Goal: Entertainment & Leisure: Consume media (video, audio)

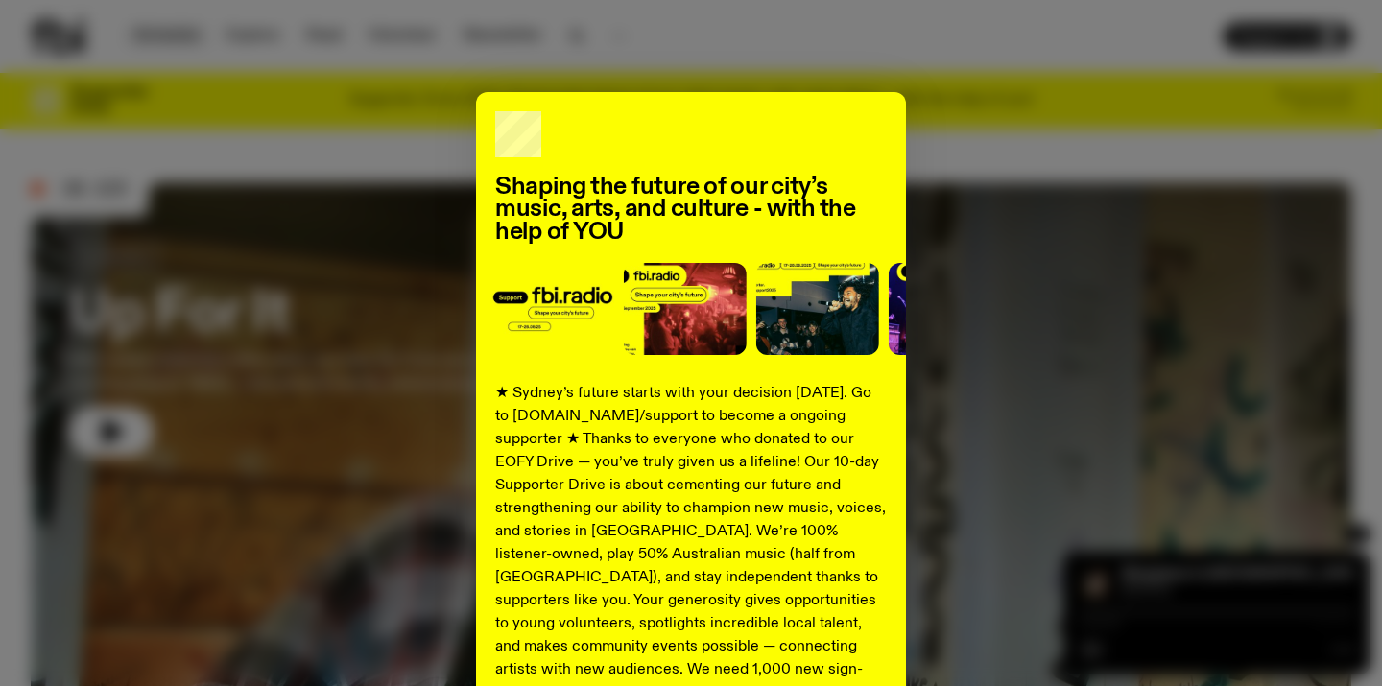
click at [187, 36] on div "Shaping the future of our city’s music, arts, and culture - with the help of YO…" at bounding box center [691, 343] width 1382 height 686
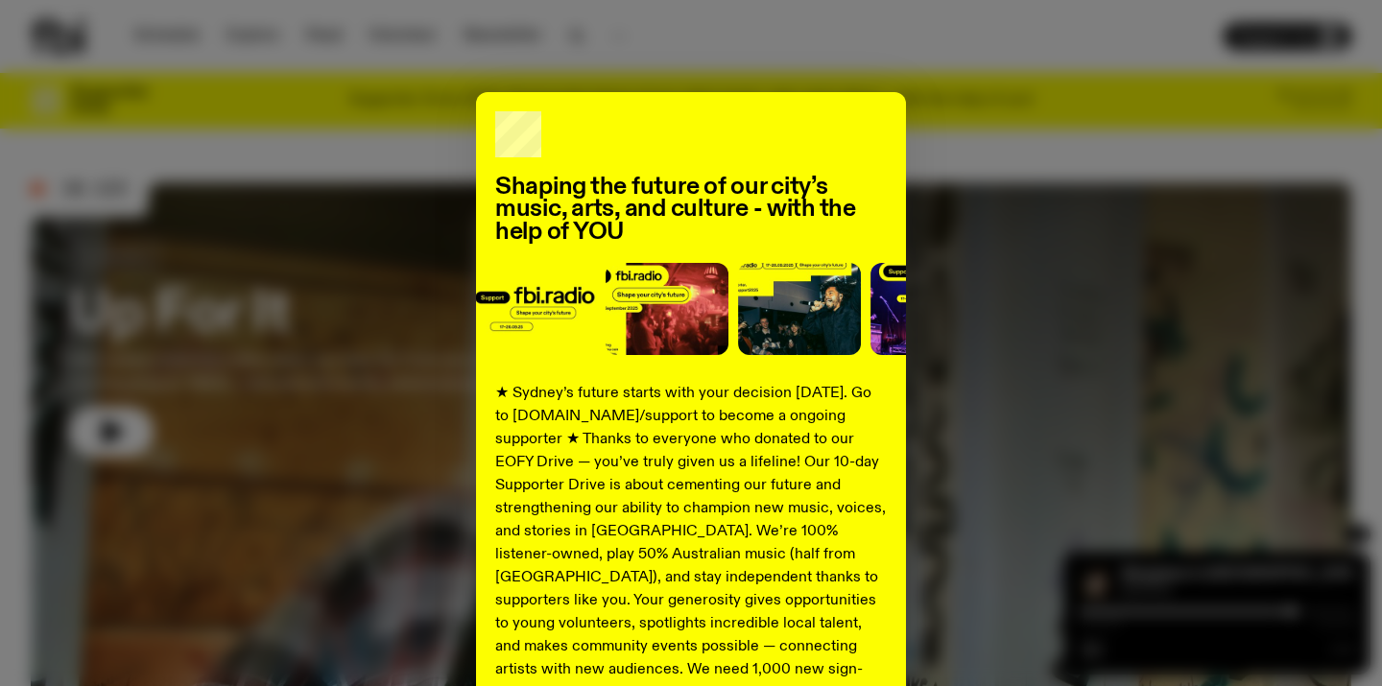
click at [1083, 166] on div "Shaping the future of our city’s music, arts, and culture - with the help of YO…" at bounding box center [691, 486] width 1321 height 789
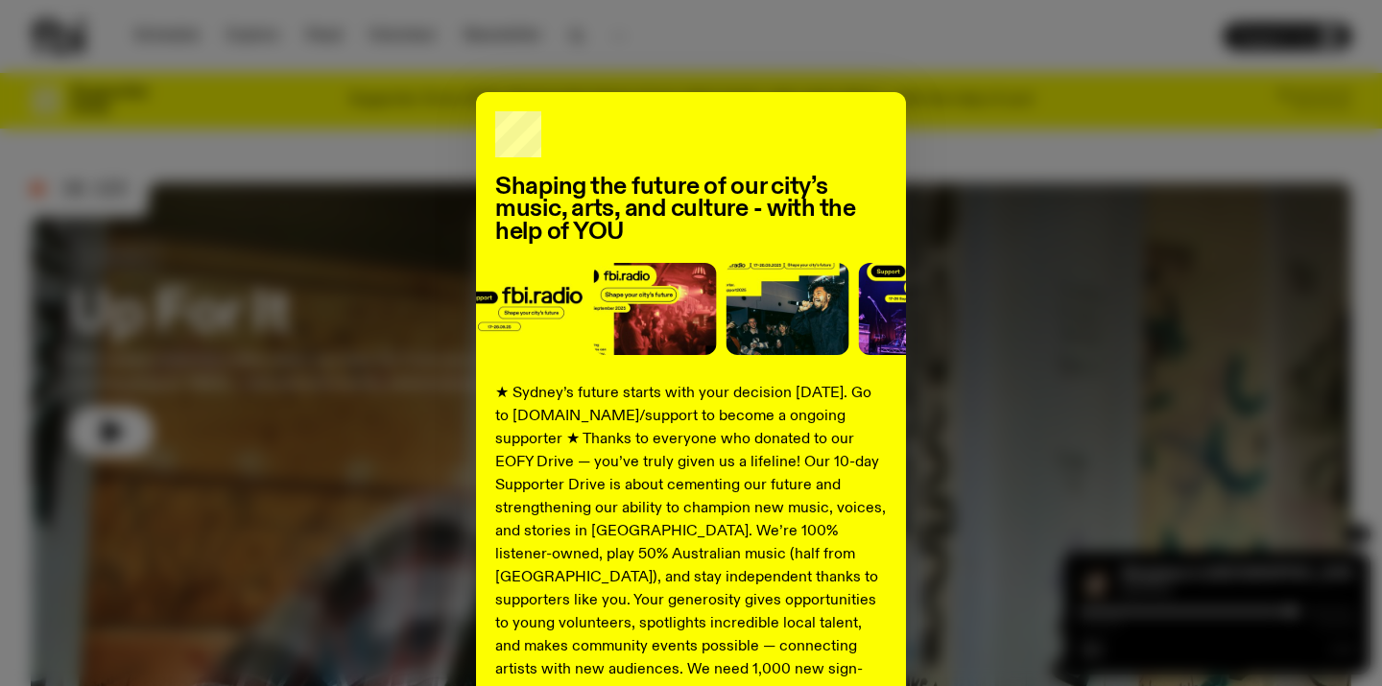
scroll to position [263, 0]
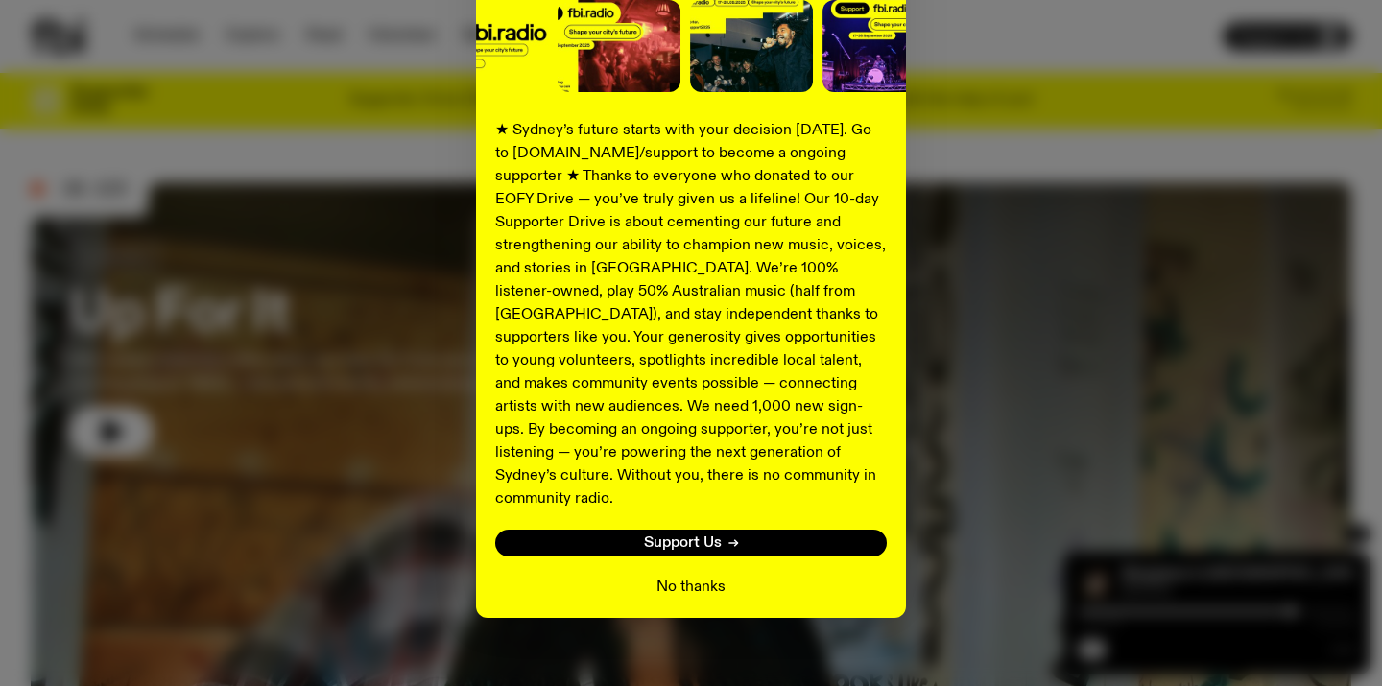
click at [683, 576] on button "No thanks" at bounding box center [691, 587] width 69 height 23
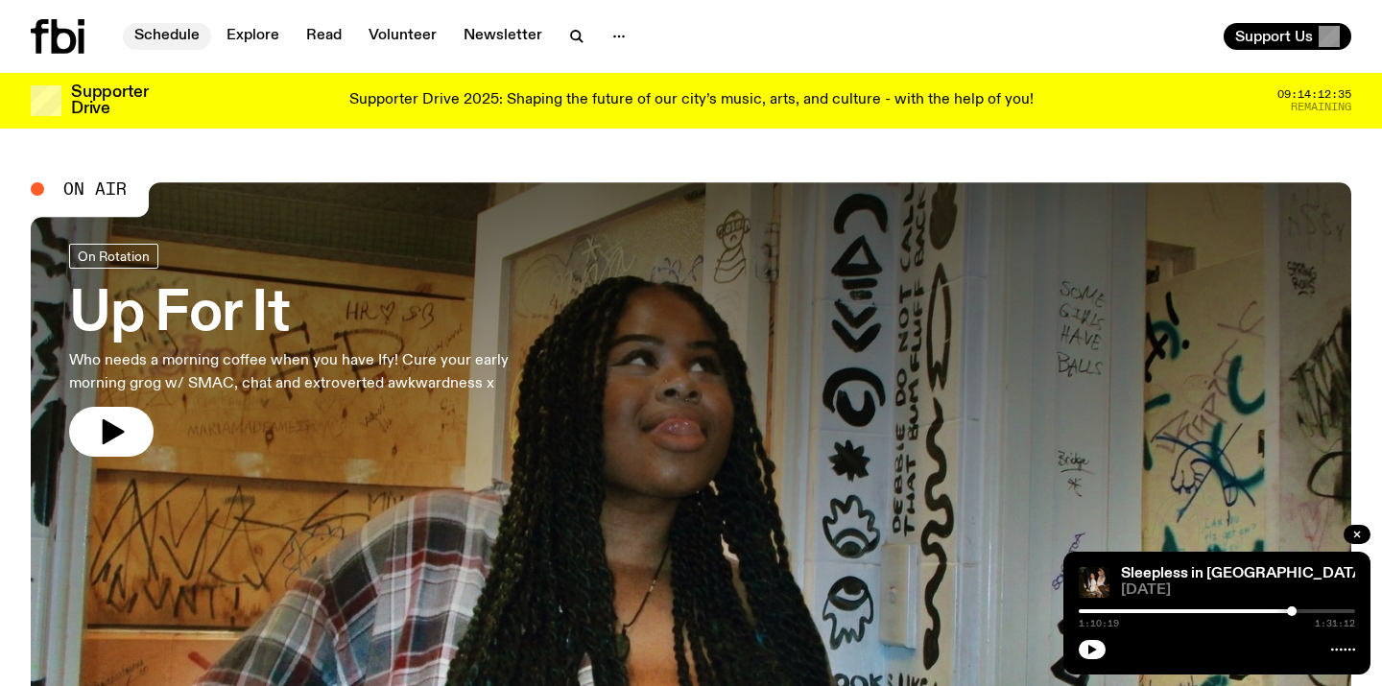
click at [150, 47] on link "Schedule" at bounding box center [167, 36] width 88 height 27
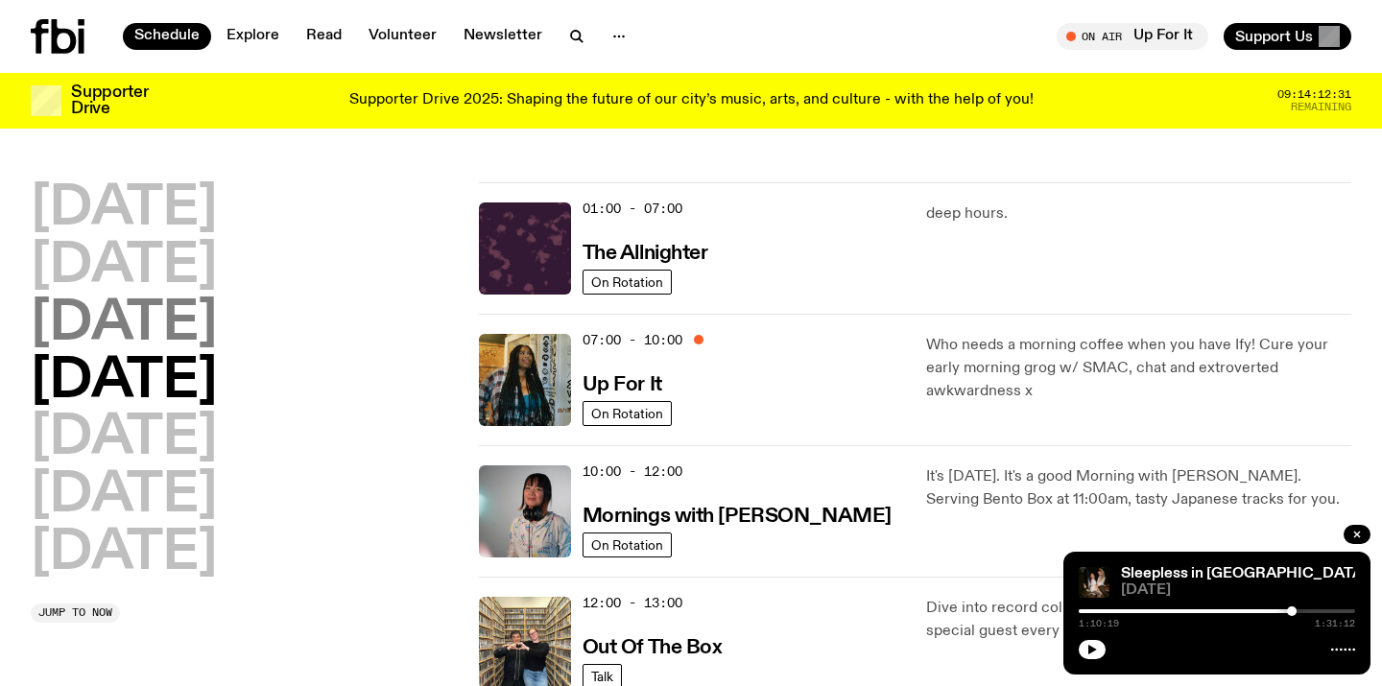
click at [217, 303] on h2 "[DATE]" at bounding box center [124, 325] width 186 height 54
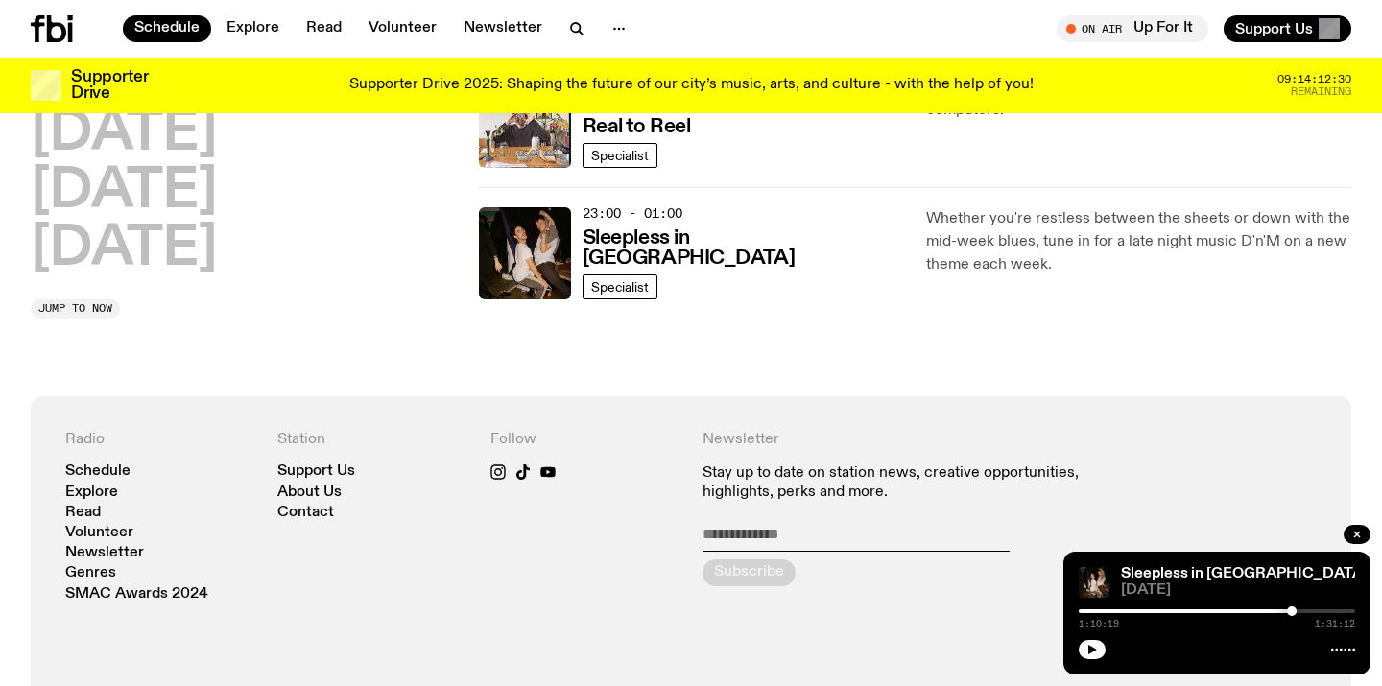
scroll to position [1103, 0]
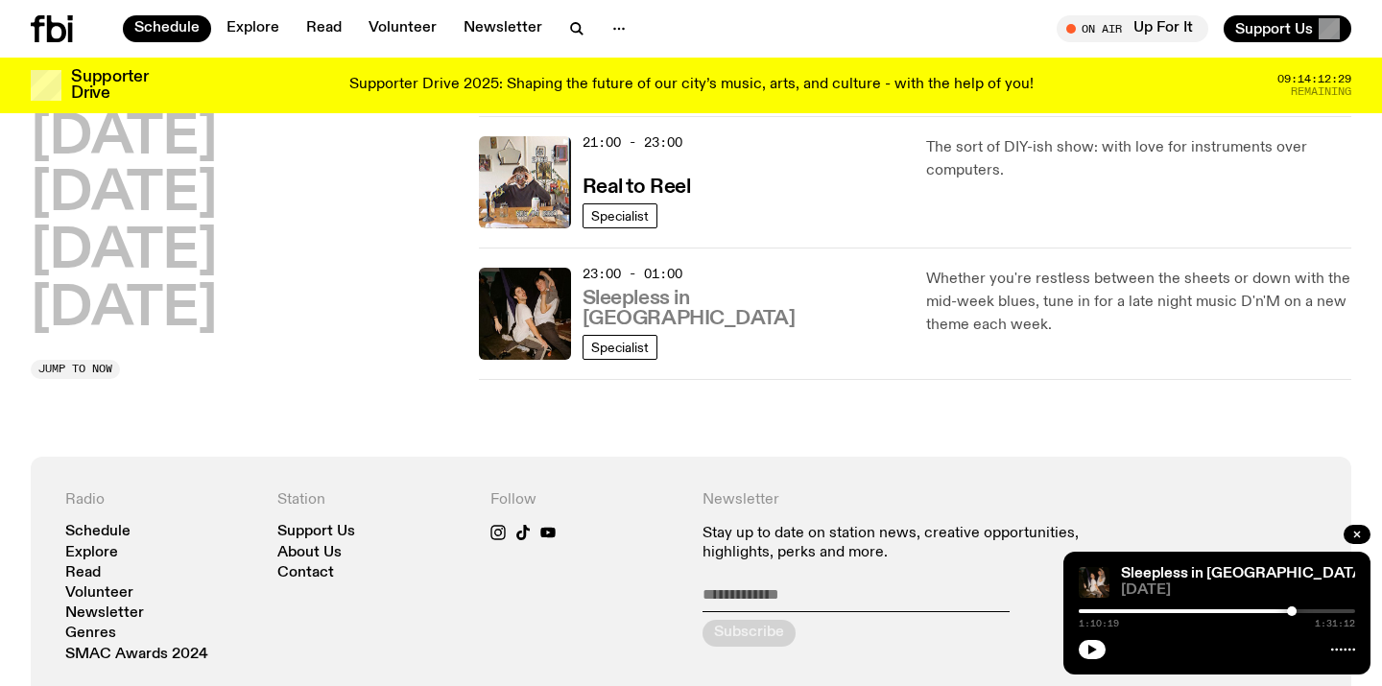
click at [662, 315] on h3 "Sleepless in [GEOGRAPHIC_DATA]" at bounding box center [744, 309] width 322 height 40
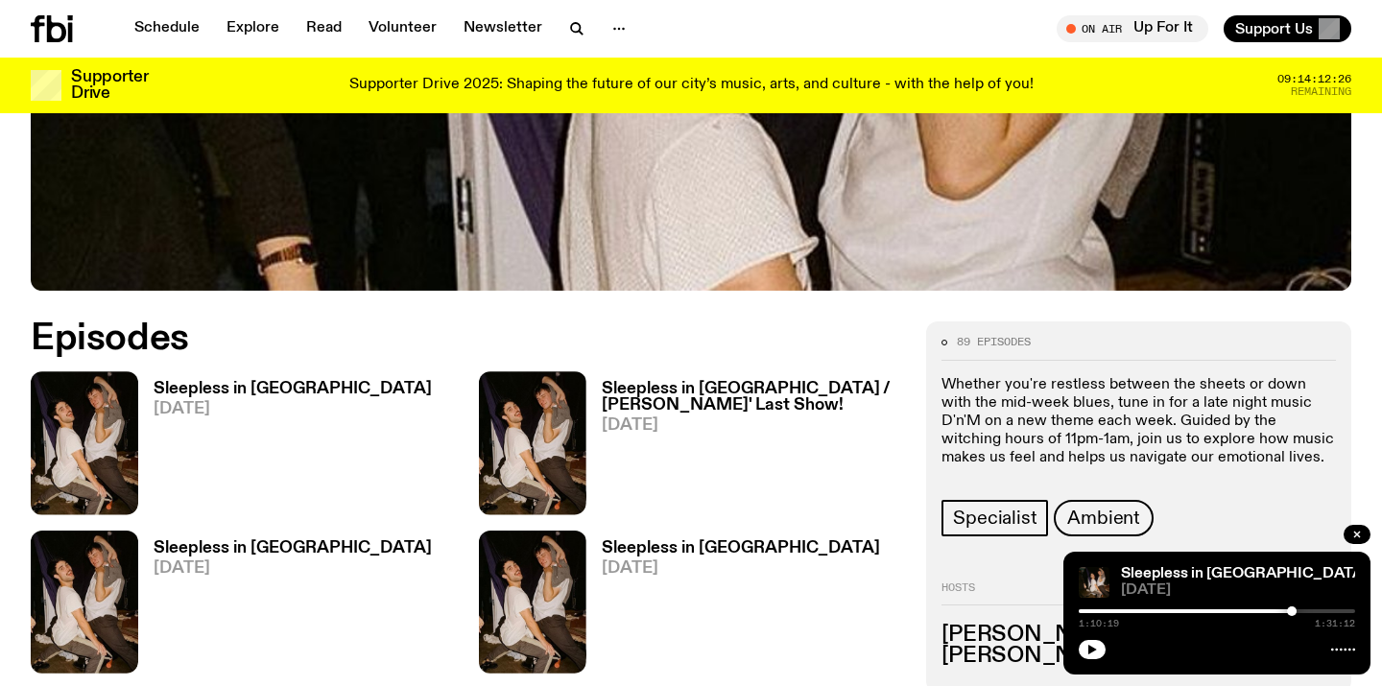
scroll to position [737, 0]
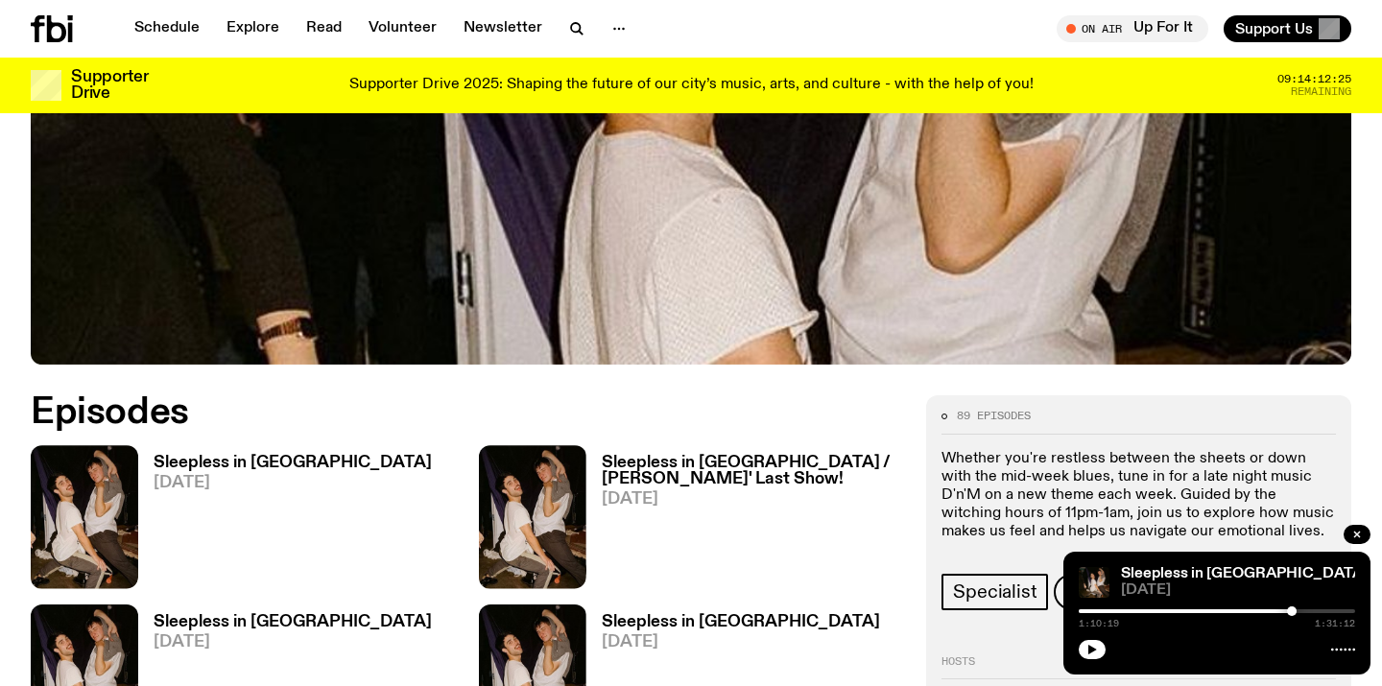
click at [201, 455] on h3 "Sleepless in [GEOGRAPHIC_DATA]" at bounding box center [293, 463] width 278 height 16
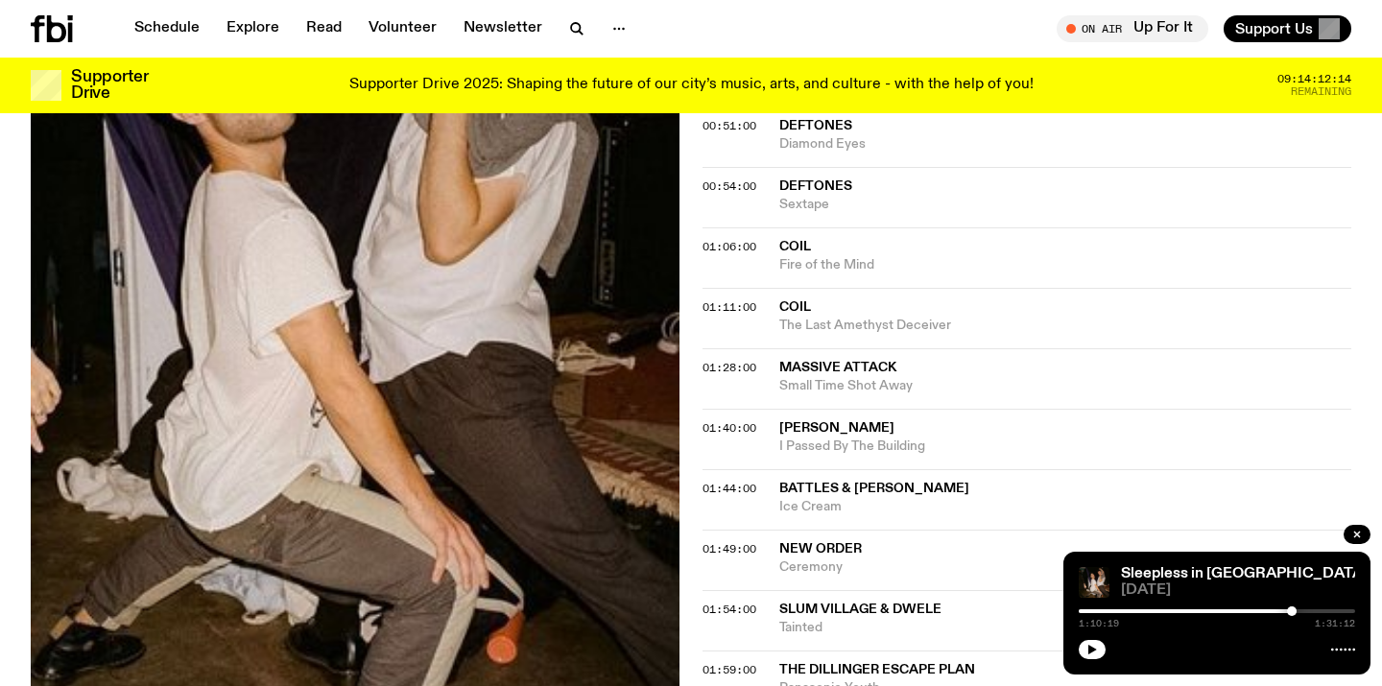
scroll to position [1020, 0]
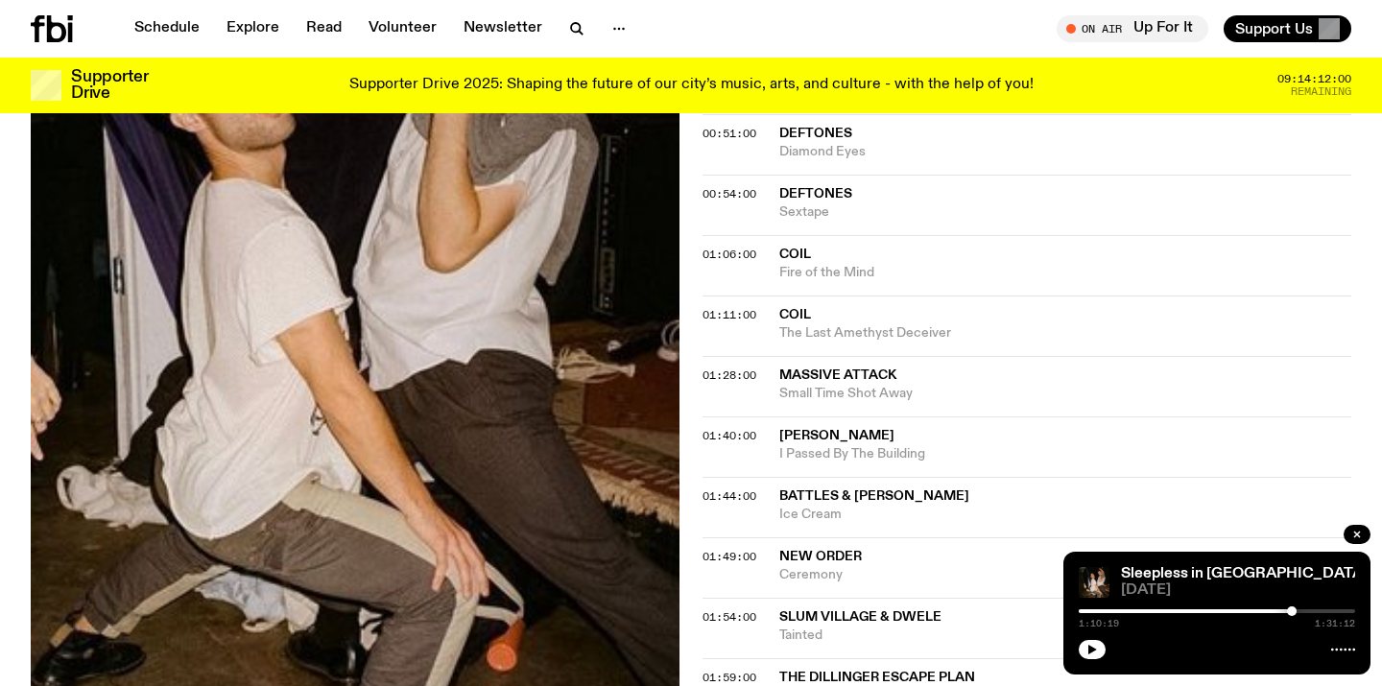
click at [691, 390] on div "Aired on [DATE] 11:00pm Specialist Whether you're restless between the sheets o…" at bounding box center [691, 116] width 1382 height 1361
click at [804, 490] on span "Battles & [PERSON_NAME]" at bounding box center [874, 496] width 190 height 13
click at [992, 488] on span "Battles & [PERSON_NAME]" at bounding box center [1065, 497] width 572 height 18
click at [684, 385] on div "Aired on [DATE] 11:00pm Specialist Whether you're restless between the sheets o…" at bounding box center [691, 116] width 1382 height 1361
drag, startPoint x: 1290, startPoint y: 610, endPoint x: 1336, endPoint y: 609, distance: 46.1
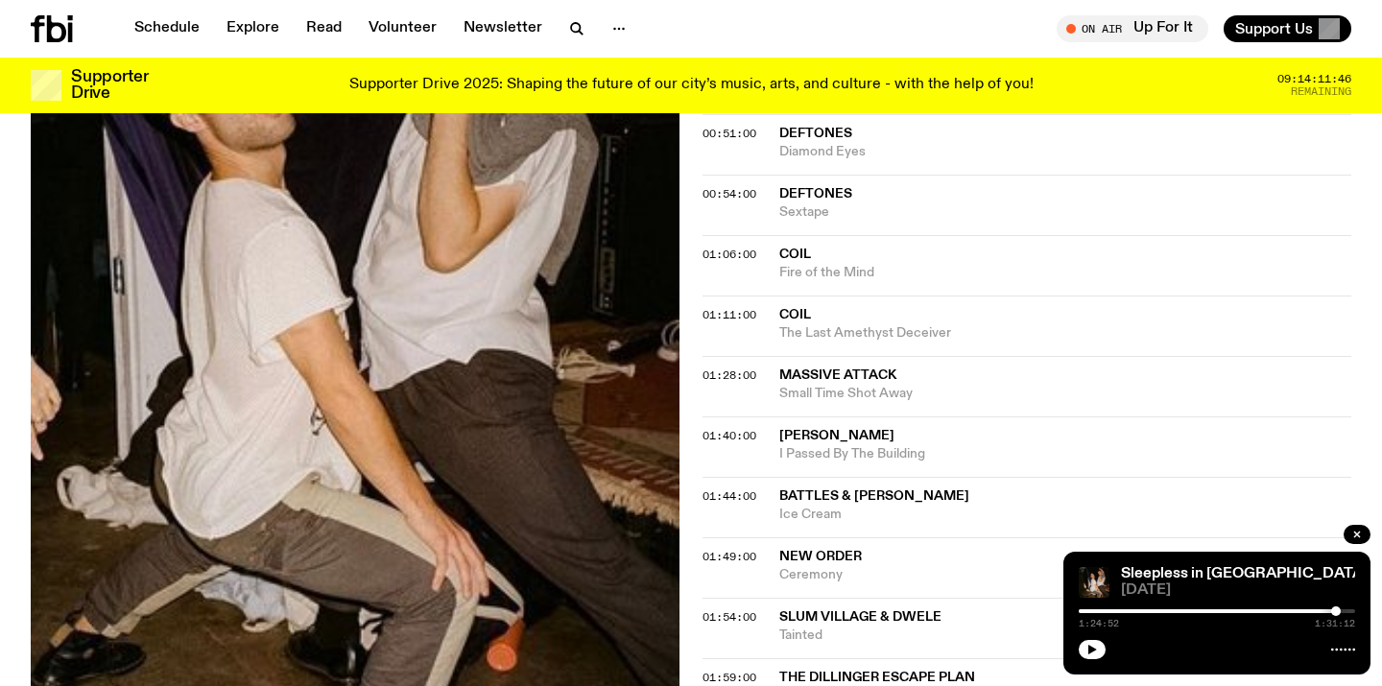
click at [1336, 609] on div at bounding box center [1336, 612] width 10 height 10
click at [1092, 651] on icon "button" at bounding box center [1093, 650] width 9 height 10
drag, startPoint x: 1337, startPoint y: 611, endPoint x: 1363, endPoint y: 610, distance: 25.9
click at [1363, 610] on div "Sleepless in [GEOGRAPHIC_DATA] [DATE] 1:31:12 1:31:12" at bounding box center [1217, 613] width 307 height 123
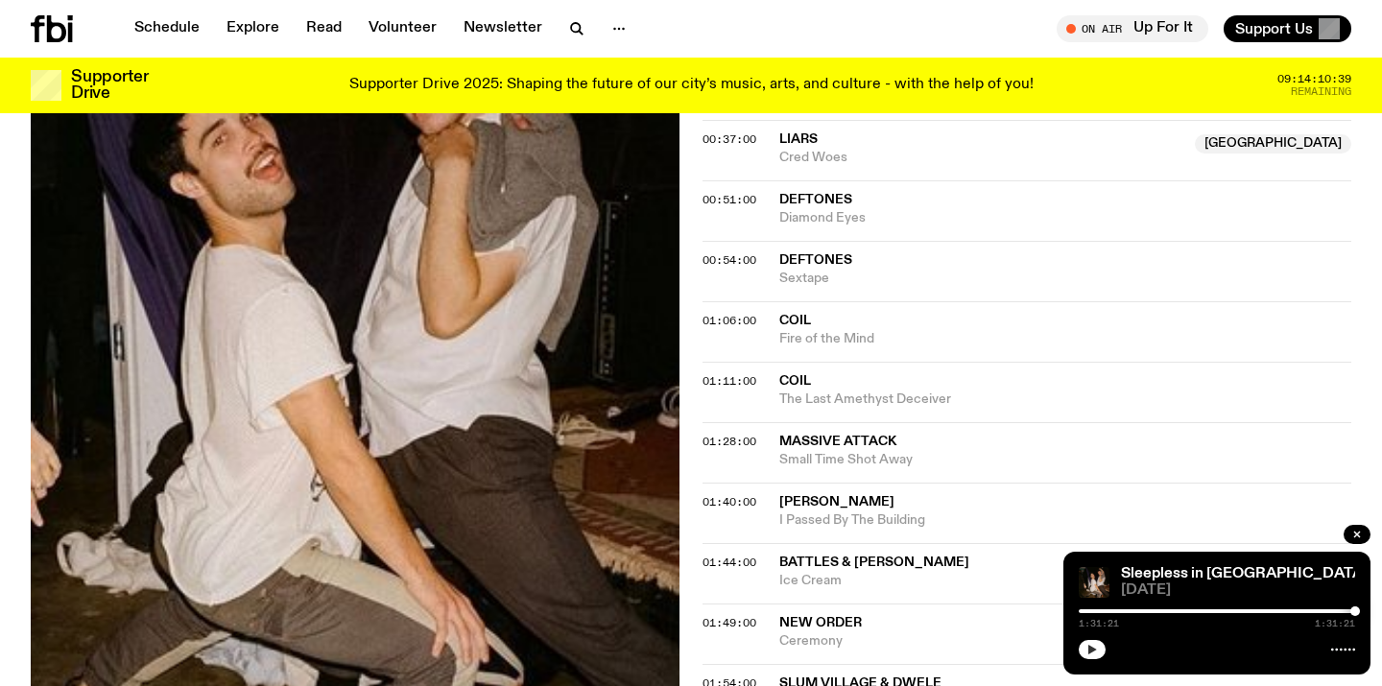
scroll to position [953, 0]
drag, startPoint x: 1356, startPoint y: 611, endPoint x: 1253, endPoint y: 608, distance: 103.7
click at [1253, 608] on div at bounding box center [1253, 612] width 10 height 10
click at [1096, 653] on icon "button" at bounding box center [1093, 650] width 12 height 12
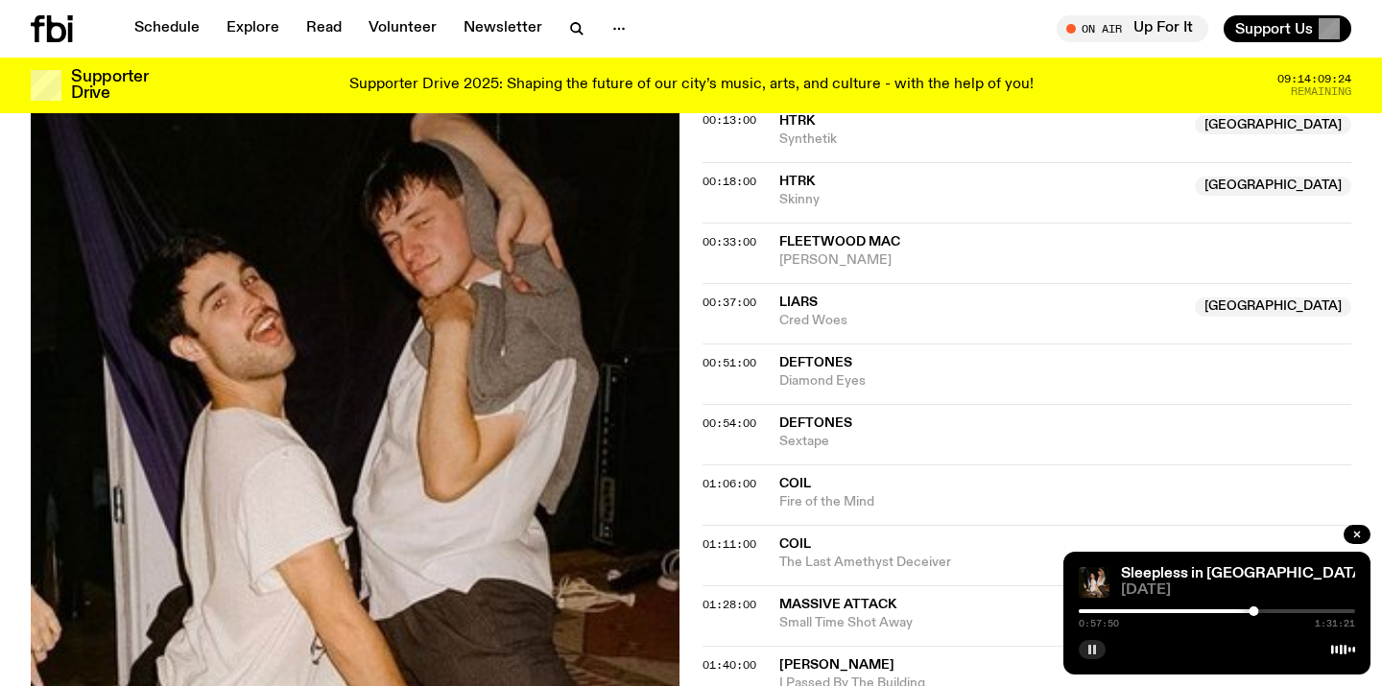
scroll to position [794, 0]
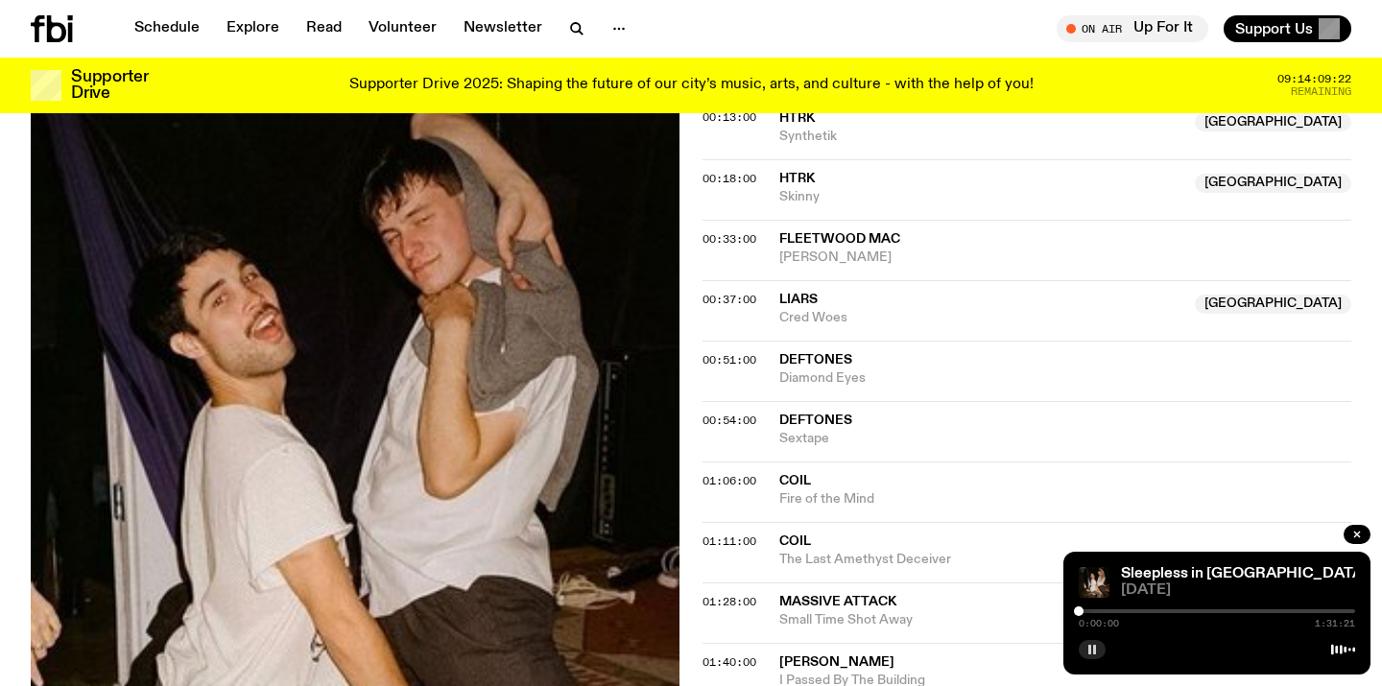
drag, startPoint x: 1257, startPoint y: 609, endPoint x: 861, endPoint y: 562, distance: 398.3
click at [863, 564] on div "Schedule Explore Read Volunteer Newsletter About Us Contact Champions of emergi…" at bounding box center [691, 461] width 1382 height 2511
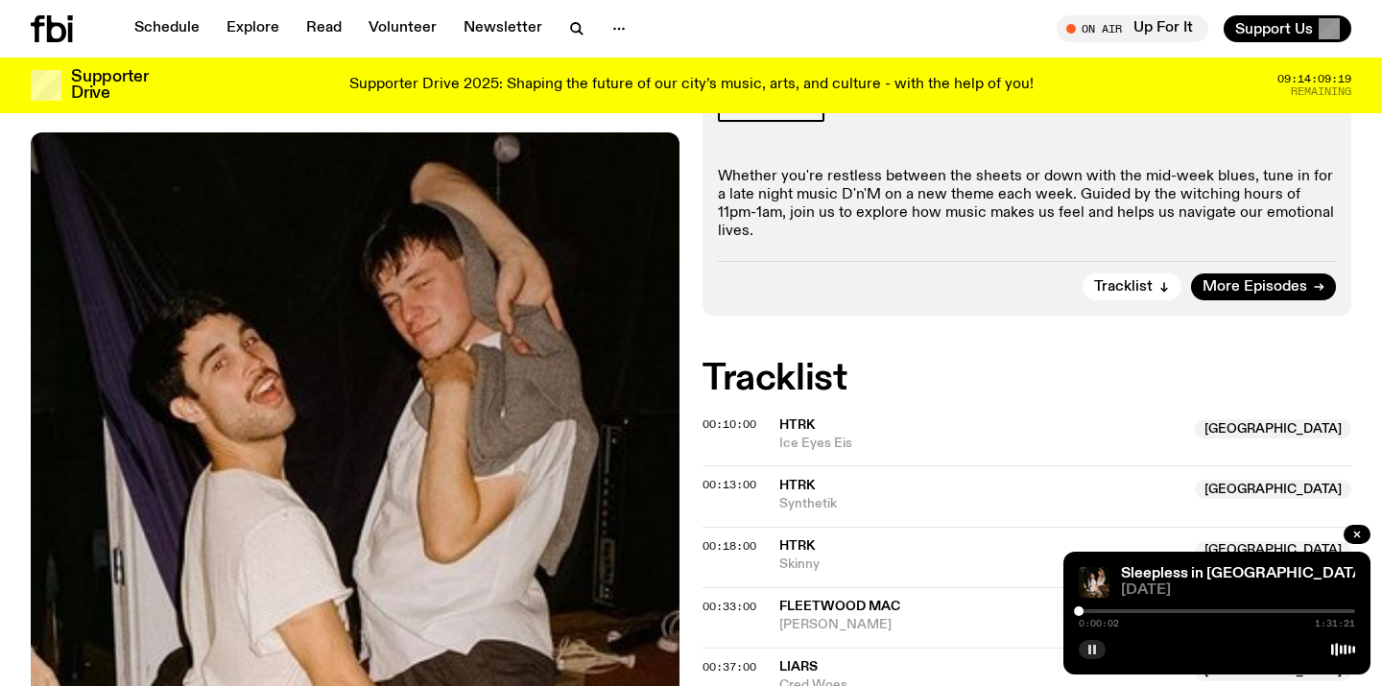
scroll to position [632, 0]
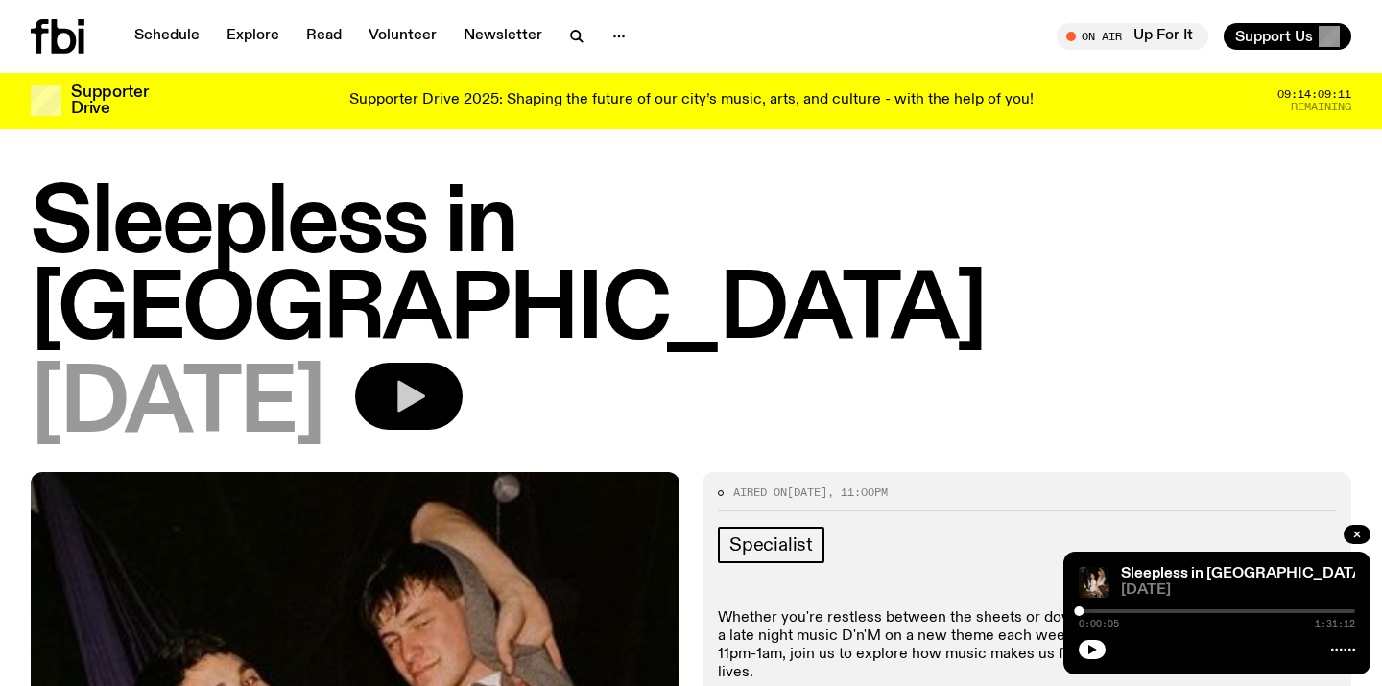
click at [425, 381] on icon "button" at bounding box center [411, 397] width 28 height 32
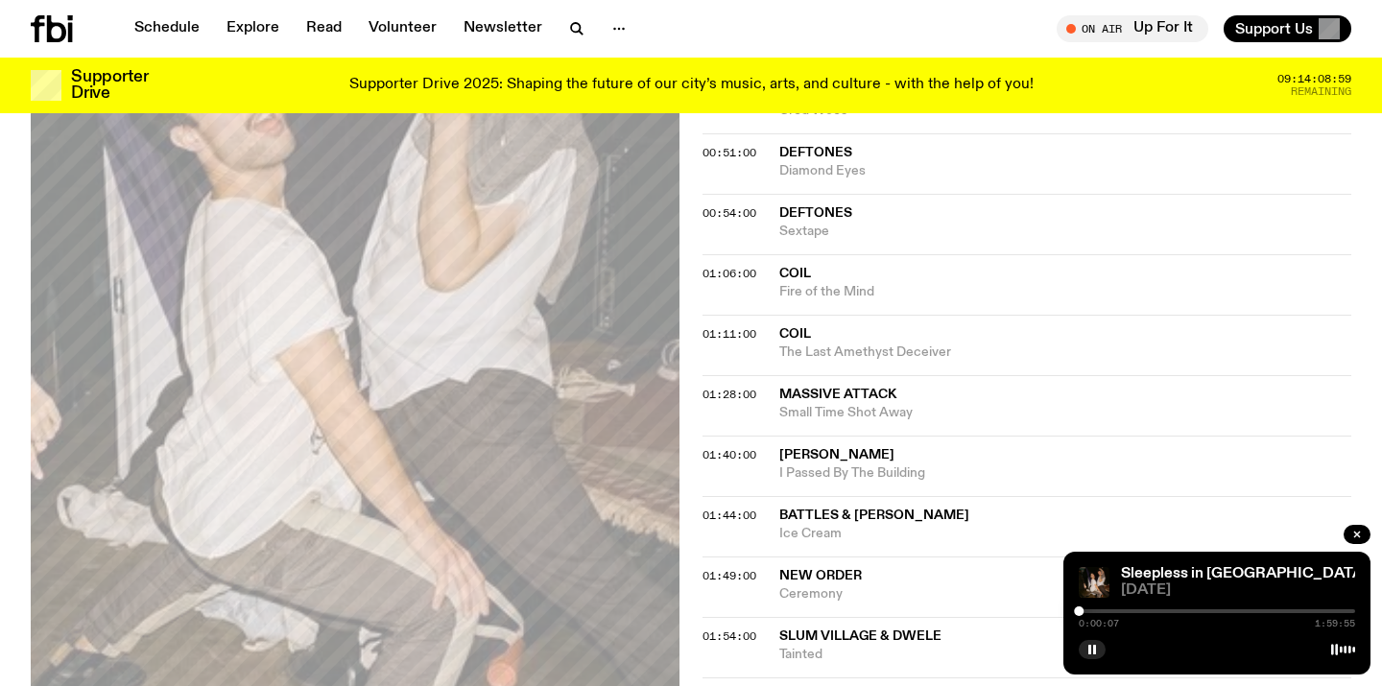
scroll to position [989, 0]
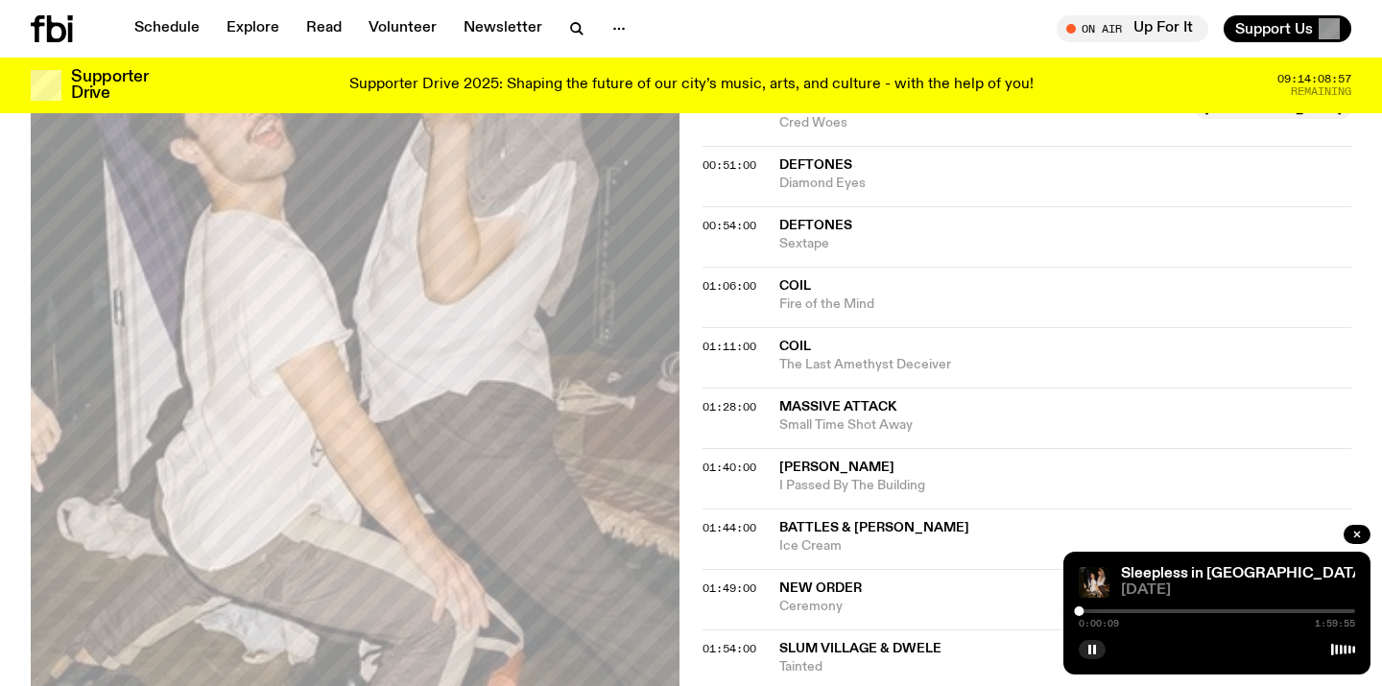
click at [1159, 608] on div "0:00:09 1:59:55" at bounding box center [1217, 617] width 276 height 23
click at [1188, 613] on div "0:00:09 1:59:55" at bounding box center [1217, 617] width 276 height 23
click at [1209, 612] on div at bounding box center [1217, 612] width 276 height 4
click at [1214, 612] on div at bounding box center [1215, 612] width 10 height 10
click at [1207, 613] on div at bounding box center [1207, 612] width 10 height 10
